Goal: Transaction & Acquisition: Purchase product/service

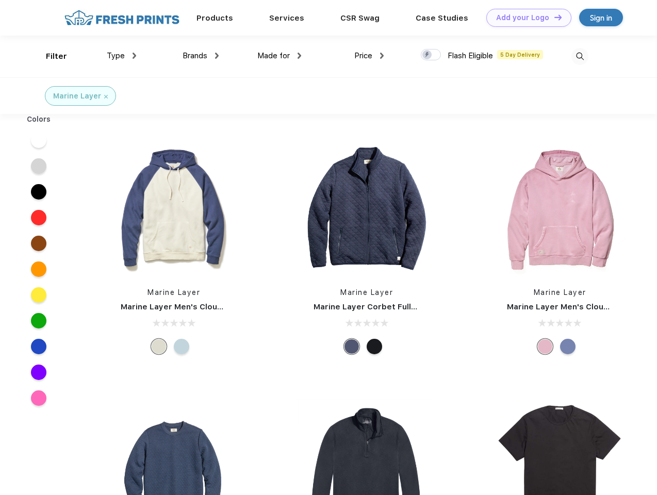
click at [525, 18] on link "Add your Logo Design Tool" at bounding box center [528, 18] width 85 height 18
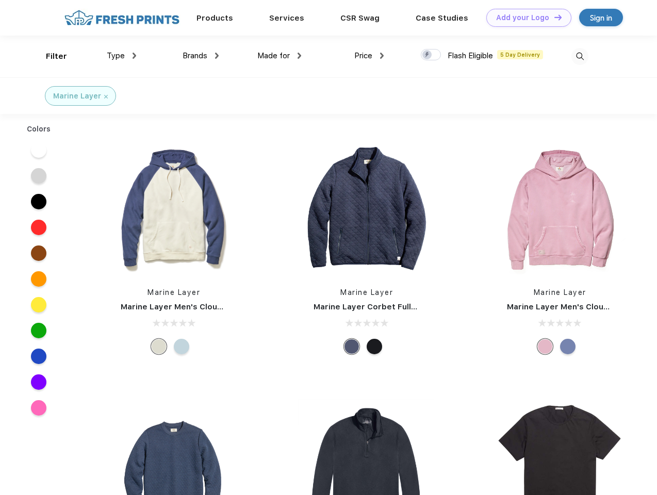
click at [0, 0] on div "Design Tool" at bounding box center [0, 0] width 0 height 0
click at [553, 17] on link "Add your Logo Design Tool" at bounding box center [528, 18] width 85 height 18
click at [50, 56] on div "Filter" at bounding box center [56, 57] width 21 height 12
click at [122, 56] on span "Type" at bounding box center [116, 55] width 18 height 9
click at [201, 56] on span "Brands" at bounding box center [195, 55] width 25 height 9
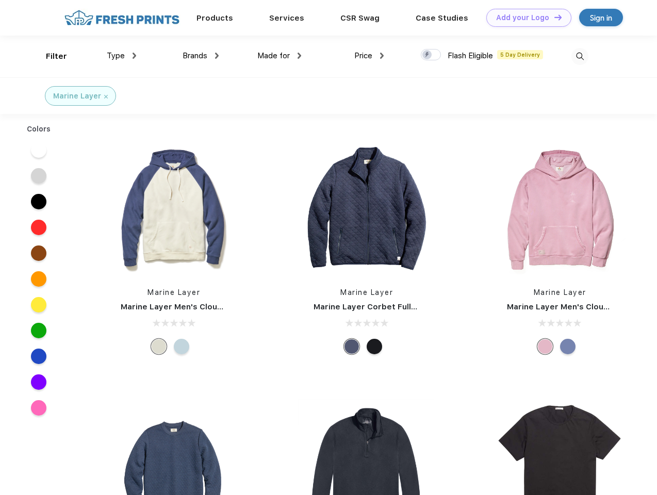
click at [280, 56] on span "Made for" at bounding box center [273, 55] width 32 height 9
click at [369, 56] on span "Price" at bounding box center [363, 55] width 18 height 9
click at [431, 55] on div at bounding box center [431, 54] width 20 height 11
click at [428, 55] on input "checkbox" at bounding box center [424, 51] width 7 height 7
click at [580, 56] on img at bounding box center [580, 56] width 17 height 17
